Goal: Transaction & Acquisition: Purchase product/service

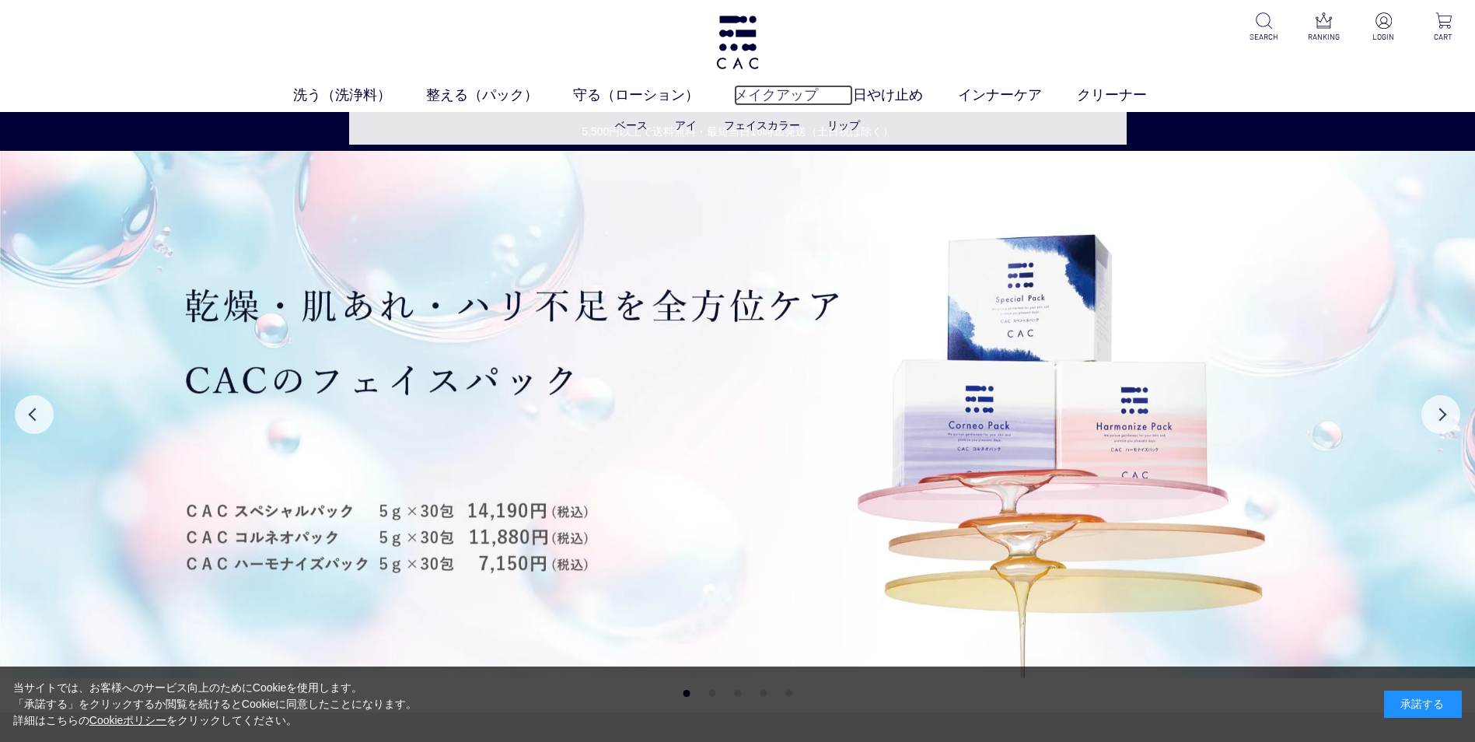
click at [808, 94] on link "メイクアップ" at bounding box center [793, 95] width 119 height 21
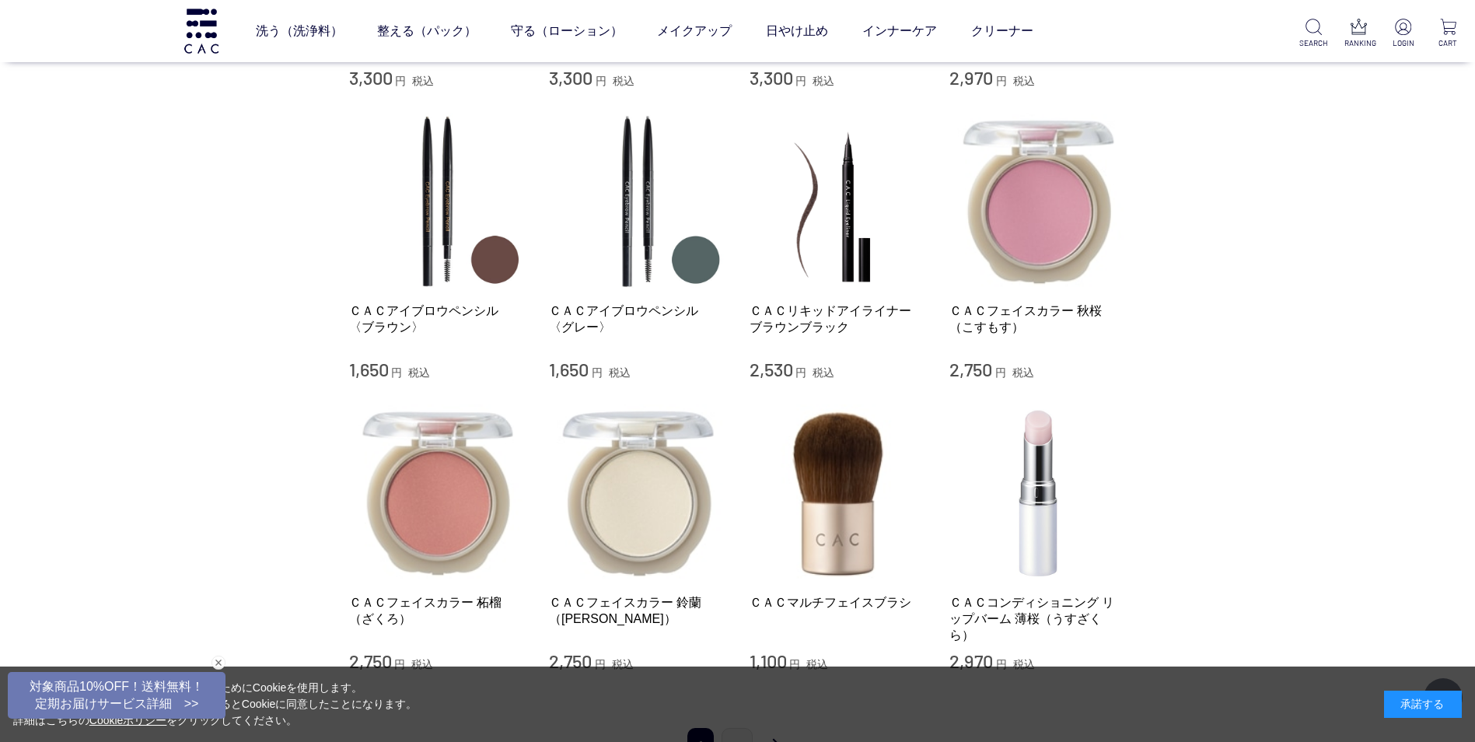
scroll to position [1229, 0]
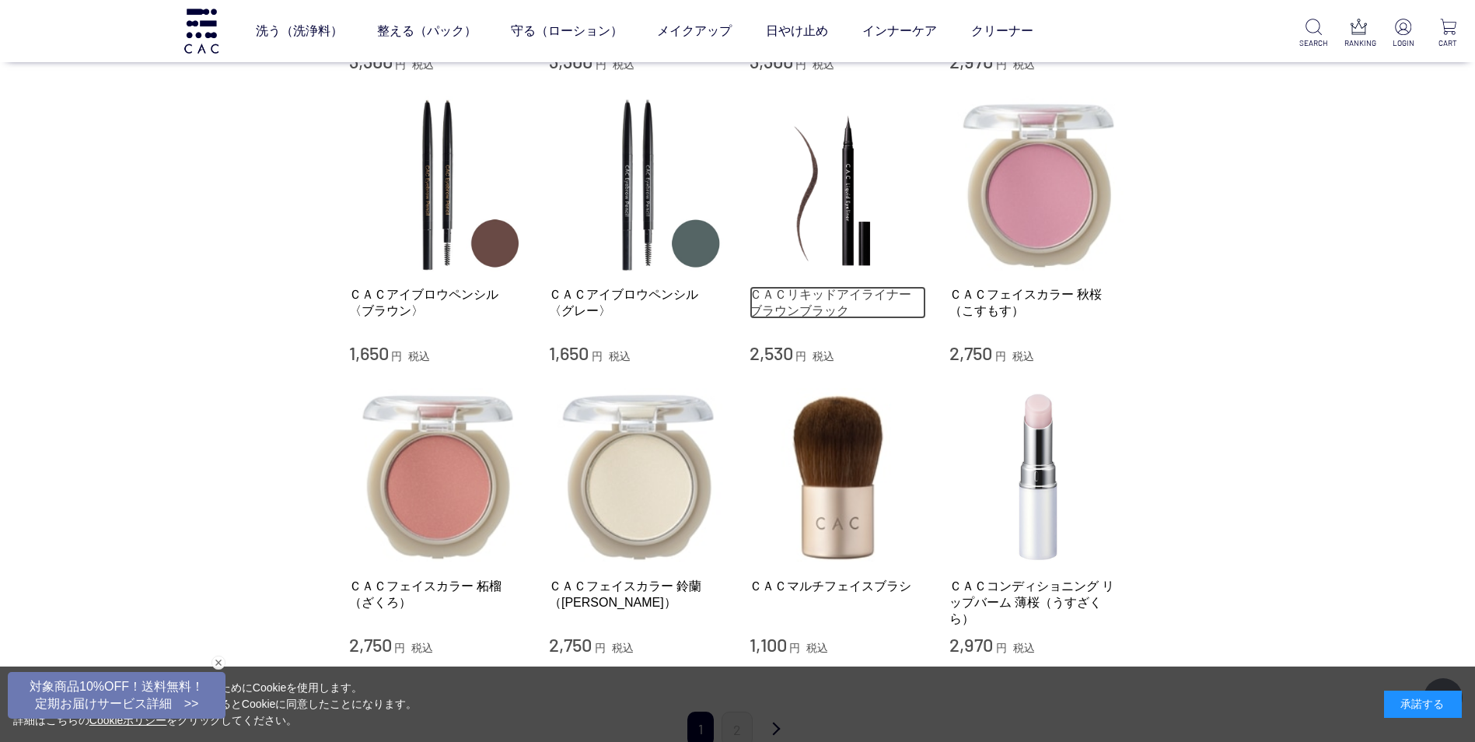
click at [861, 286] on link "ＣＡＣリキッドアイライナー　ブラウンブラック" at bounding box center [837, 302] width 177 height 33
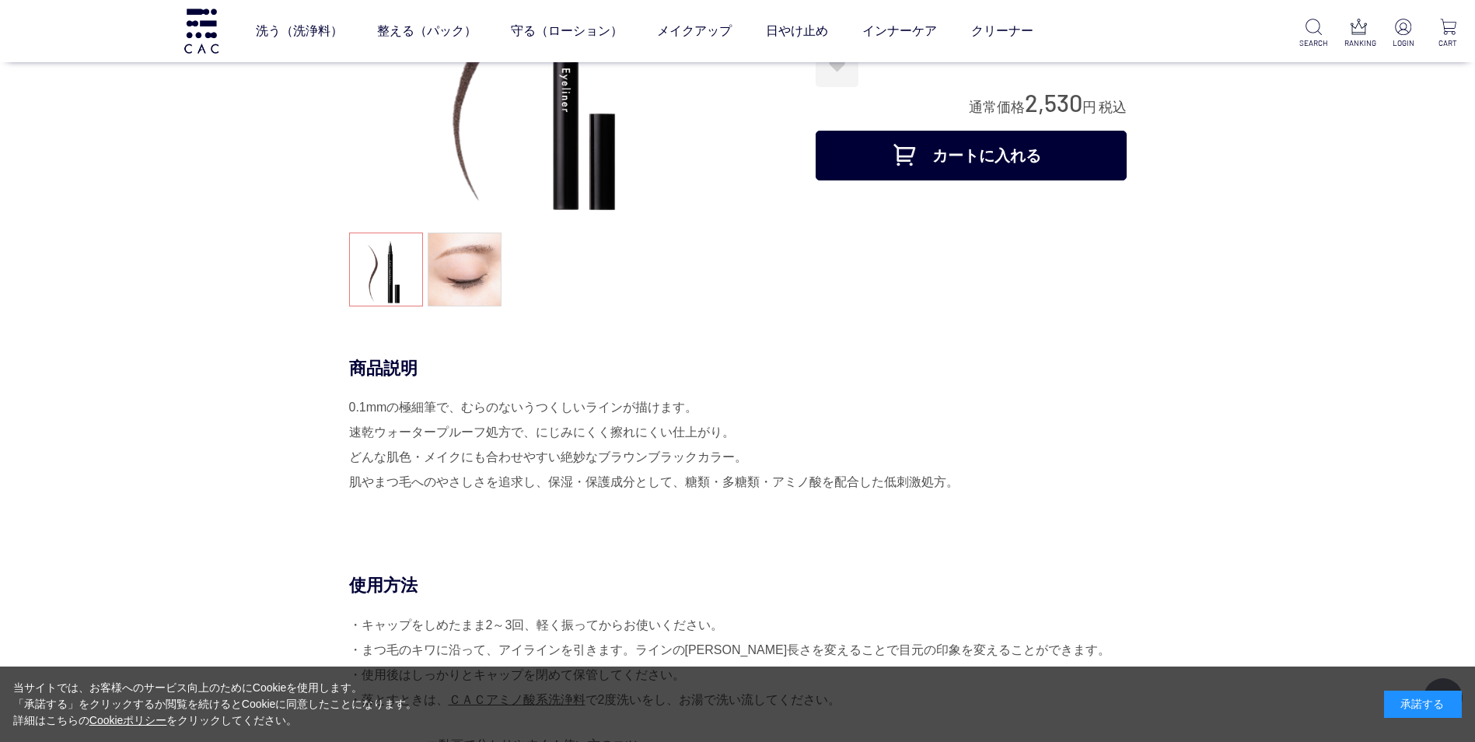
scroll to position [233, 0]
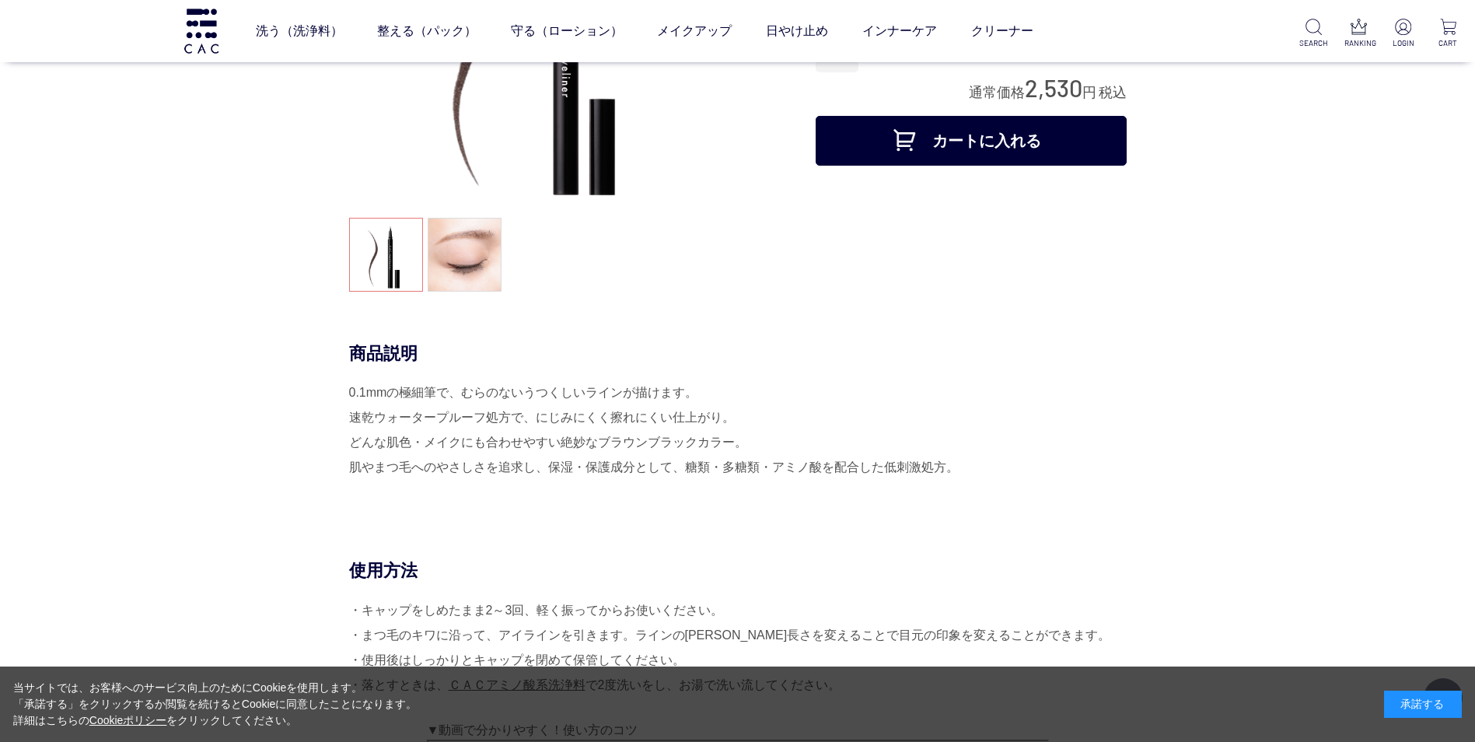
drag, startPoint x: 360, startPoint y: 390, endPoint x: 959, endPoint y: 463, distance: 603.8
click at [959, 463] on div "0.1mmの極細筆で、むらのないうつくしいラインが描けます。 速乾ウォータープルーフ処方で、にじみにくく擦れにくい仕上がり。 どんな肌色・メイクにも合わせやす…" at bounding box center [737, 442] width 777 height 124
click at [693, 453] on div "0.1mmの極細筆で、むらのないうつくしいラインが描けます。 速乾ウォータープルーフ処方で、にじみにくく擦れにくい仕上がり。 どんな肌色・メイクにも合わせやす…" at bounding box center [737, 442] width 777 height 124
drag, startPoint x: 349, startPoint y: 391, endPoint x: 751, endPoint y: 438, distance: 404.6
click at [751, 438] on div "0.1mmの極細筆で、むらのないうつくしいラインが描けます。 速乾ウォータープルーフ処方で、にじみにくく擦れにくい仕上がり。 どんな肌色・メイクにも合わせやす…" at bounding box center [737, 442] width 777 height 124
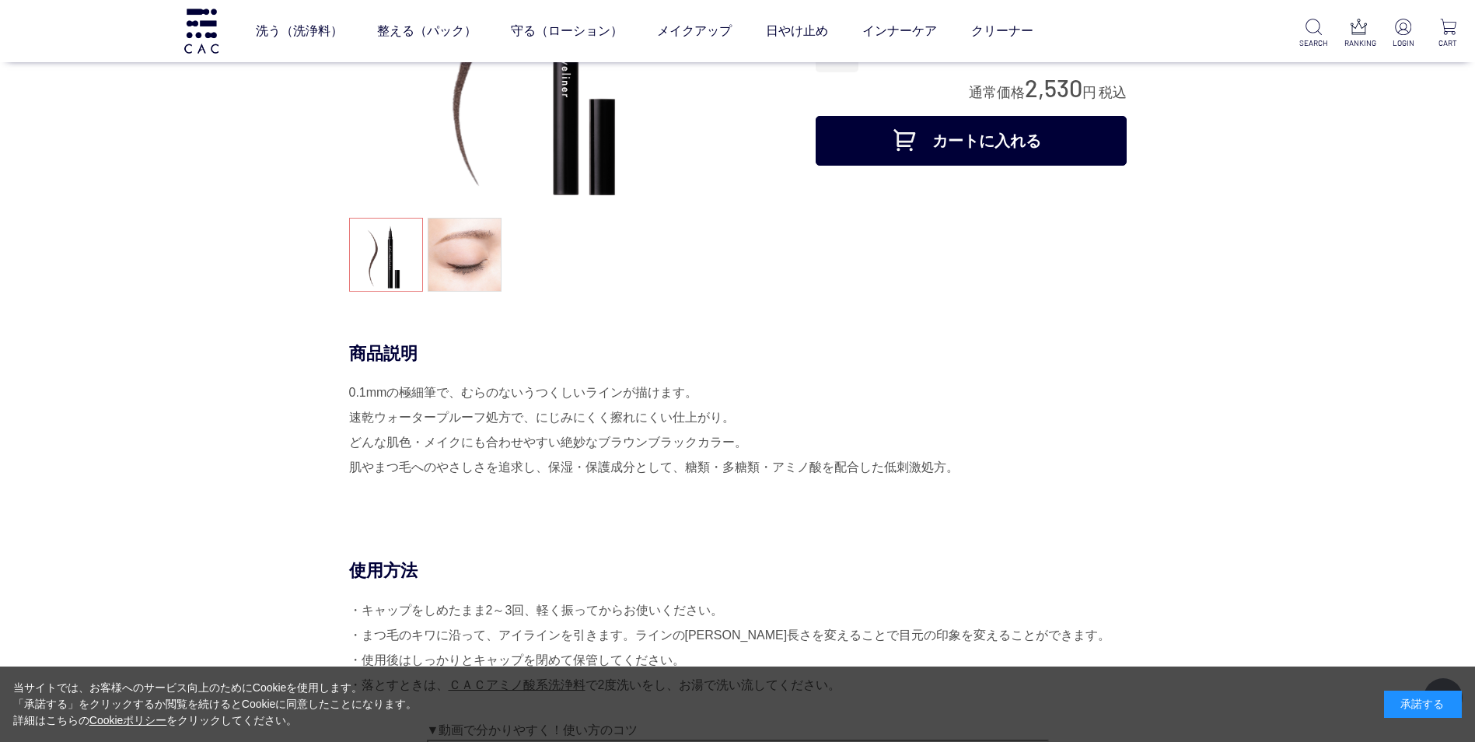
drag, startPoint x: 751, startPoint y: 438, endPoint x: 606, endPoint y: 421, distance: 146.3
copy div "0.1mmの極細筆で、むらのないうつくしいラインが描けます。 速乾ウォータープルーフ処方で、にじみにくく擦れにくい仕上がり。 どんな肌色・メイクにも合わせやす…"
drag, startPoint x: 351, startPoint y: 393, endPoint x: 766, endPoint y: 444, distance: 419.0
click at [766, 444] on div "0.1mmの極細筆で、むらのないうつくしいラインが描けます。 速乾ウォータープルーフ処方で、にじみにくく擦れにくい仕上がり。 どんな肌色・メイクにも合わせやす…" at bounding box center [737, 442] width 777 height 124
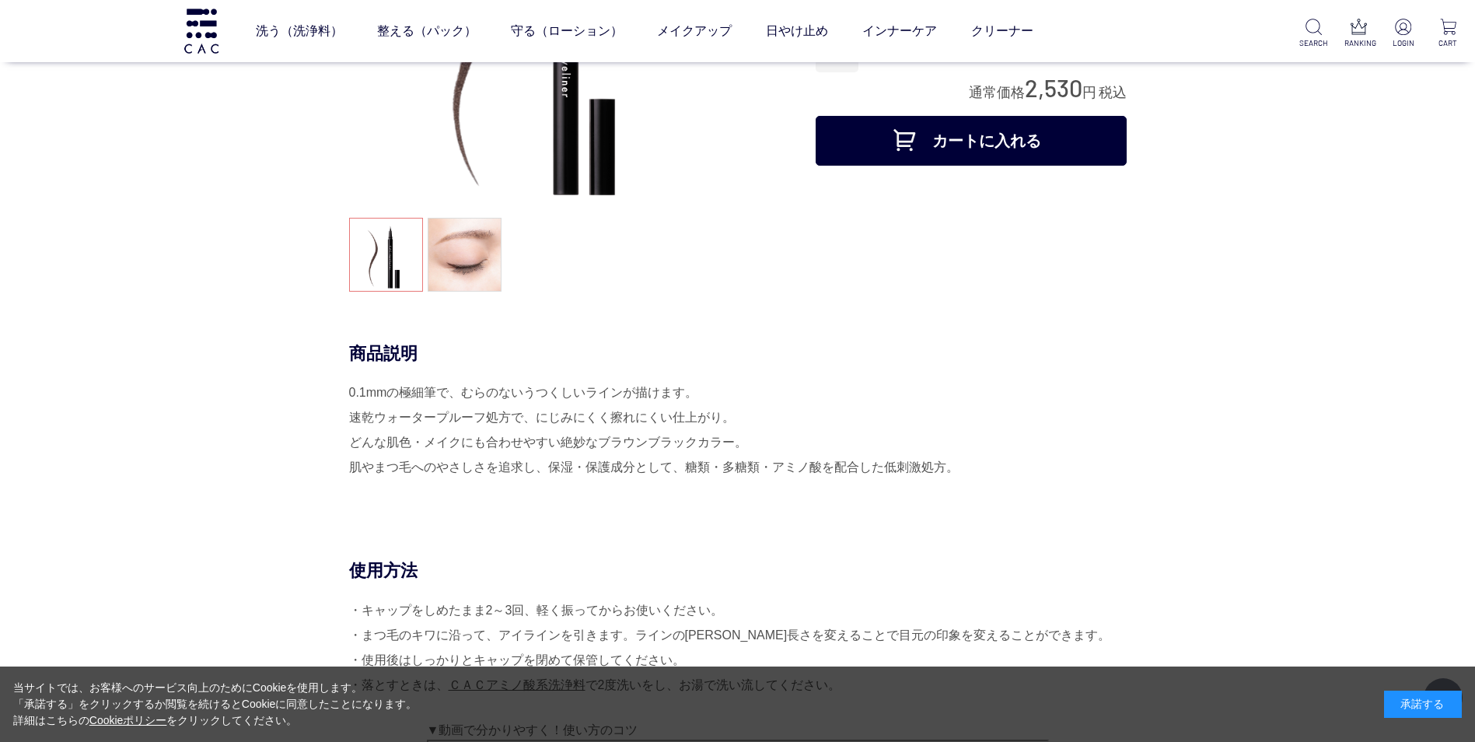
click at [355, 393] on div "0.1mmの極細筆で、むらのないうつくしいラインが描けます。 速乾ウォータープルーフ処方で、にじみにくく擦れにくい仕上がり。 どんな肌色・メイクにも合わせやす…" at bounding box center [737, 442] width 777 height 124
drag, startPoint x: 350, startPoint y: 392, endPoint x: 816, endPoint y: 449, distance: 469.9
click at [816, 449] on div "0.1mmの極細筆で、むらのないうつくしいラインが描けます。 速乾ウォータープルーフ処方で、にじみにくく擦れにくい仕上がり。 どんな肌色・メイクにも合わせやす…" at bounding box center [737, 442] width 777 height 124
copy div "0.1mmの極細筆で、むらのないうつくしいラインが描けます。 速乾ウォータープルーフ処方で、にじみにくく擦れにくい仕上がり。 どんな肌色・メイクにも合わせやす…"
click at [981, 393] on div "0.1mmの極細筆で、むらのないうつくしいラインが描けます。 速乾ウォータープルーフ処方で、にじみにくく擦れにくい仕上がり。 どんな肌色・メイクにも合わせやす…" at bounding box center [737, 442] width 777 height 124
